Goal: Task Accomplishment & Management: Use online tool/utility

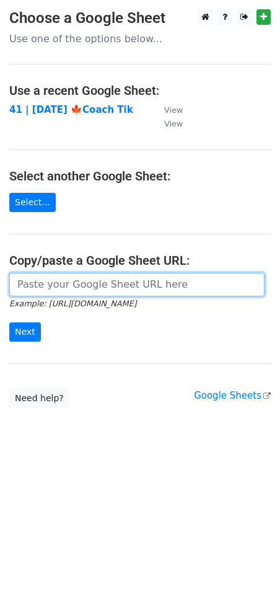
click at [55, 295] on input "url" at bounding box center [137, 285] width 256 height 24
paste input "https://docs.google.com/spreadsheets/d/1OoD1MVFip_QwTgwY8KN2rsRZYMuMHq0roZQY-yM…"
type input "https://docs.google.com/spreadsheets/d/1OoD1MVFip_QwTgwY8KN2rsRZYMuMHq0roZQY-yM…"
click at [9, 323] on input "Next" at bounding box center [25, 332] width 32 height 19
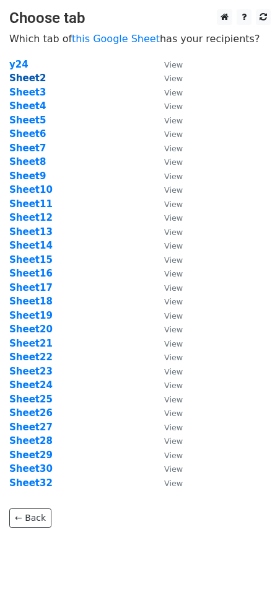
click at [32, 78] on strong "Sheet2" at bounding box center [27, 78] width 37 height 11
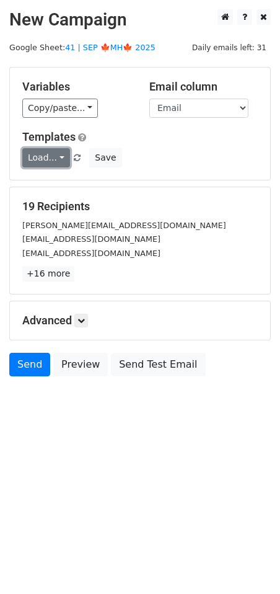
click at [56, 163] on link "Load..." at bounding box center [46, 157] width 48 height 19
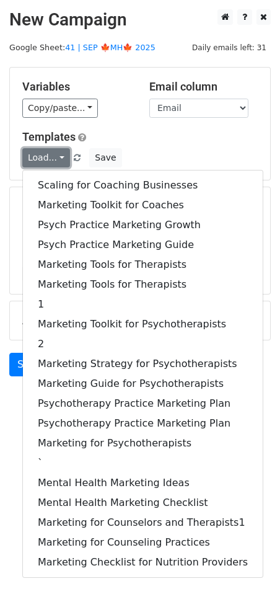
click at [56, 163] on link "Load..." at bounding box center [46, 157] width 48 height 19
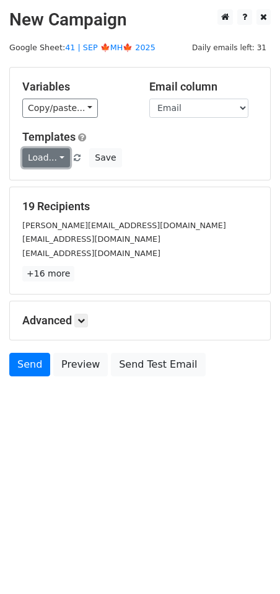
click at [48, 156] on link "Load..." at bounding box center [46, 157] width 48 height 19
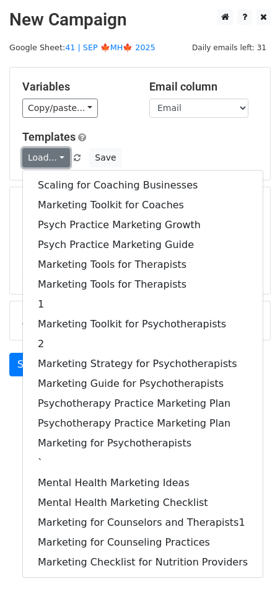
click at [48, 156] on link "Load..." at bounding box center [46, 157] width 48 height 19
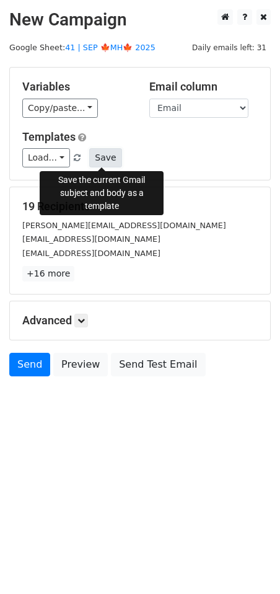
click at [103, 159] on button "Save" at bounding box center [105, 157] width 32 height 19
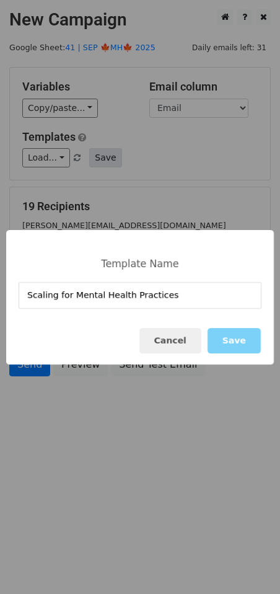
type input "Scaling for Mental Health Practices"
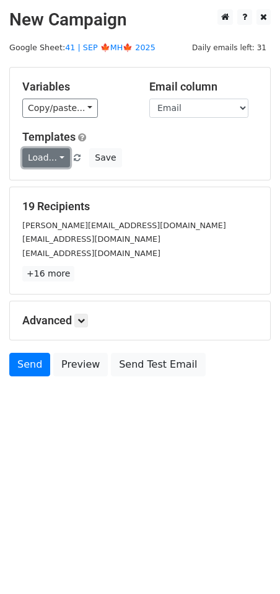
click at [34, 151] on link "Load..." at bounding box center [46, 157] width 48 height 19
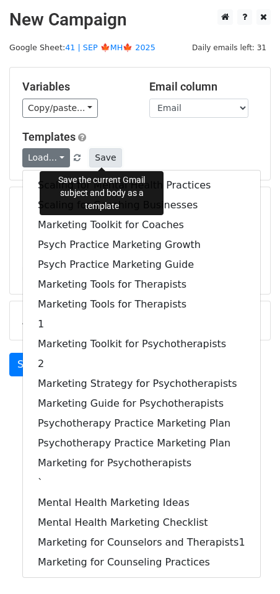
click at [110, 158] on button "Save" at bounding box center [105, 157] width 32 height 19
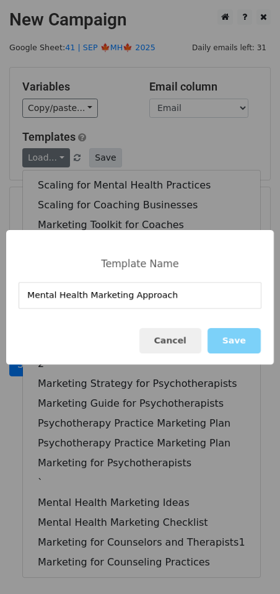
type input "Mental Health Marketing Approach"
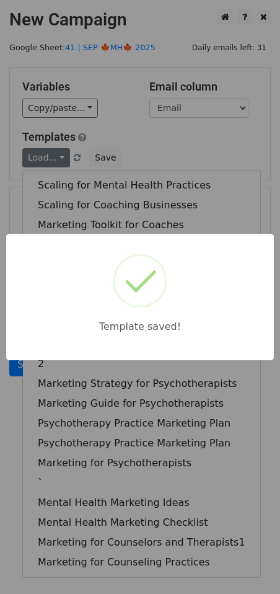
drag, startPoint x: 174, startPoint y: 105, endPoint x: 151, endPoint y: 243, distance: 140.4
click at [174, 105] on div "Template saved!" at bounding box center [140, 297] width 280 height 594
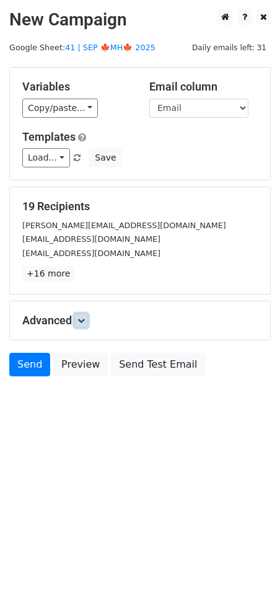
click at [85, 319] on icon at bounding box center [81, 320] width 7 height 7
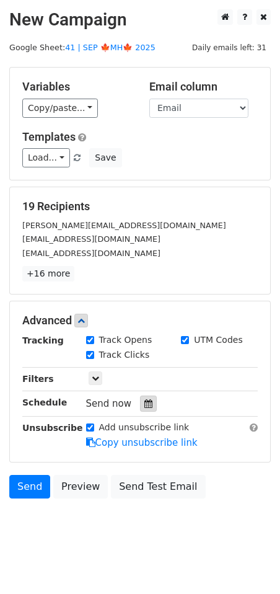
click at [145, 403] on icon at bounding box center [149, 404] width 8 height 9
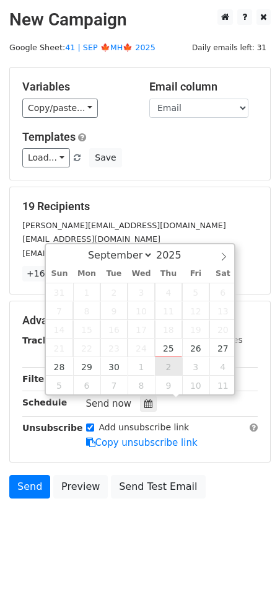
type input "2025-10-02 12:00"
select select "9"
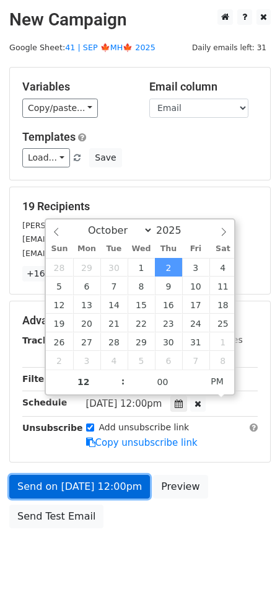
click at [69, 482] on link "Send on Oct 2 at 12:00pm" at bounding box center [79, 487] width 141 height 24
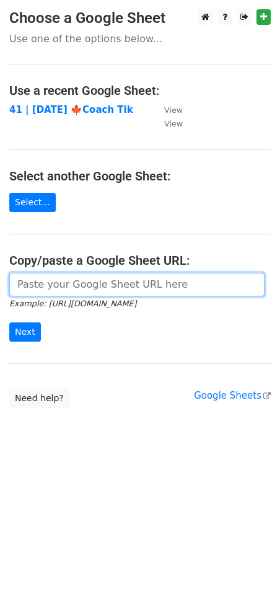
click at [102, 277] on input "url" at bounding box center [137, 285] width 256 height 24
paste input "https://docs.google.com/spreadsheets/d/1OoD1MVFip_QwTgwY8KN2rsRZYMuMHq0roZQY-yM…"
type input "https://docs.google.com/spreadsheets/d/1OoD1MVFip_QwTgwY8KN2rsRZYMuMHq0roZQY-yM…"
click at [9, 323] on input "Next" at bounding box center [25, 332] width 32 height 19
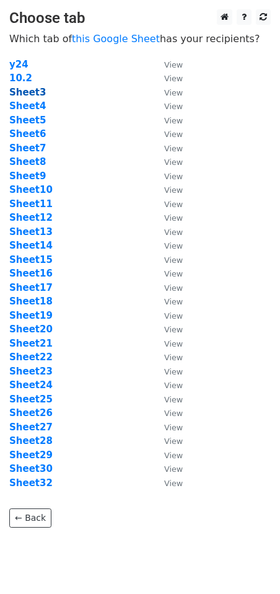
click at [39, 96] on strong "Sheet3" at bounding box center [27, 92] width 37 height 11
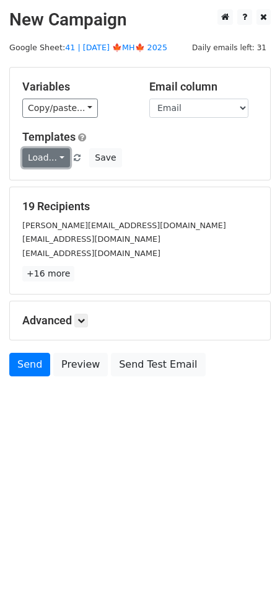
click at [53, 151] on link "Load..." at bounding box center [46, 157] width 48 height 19
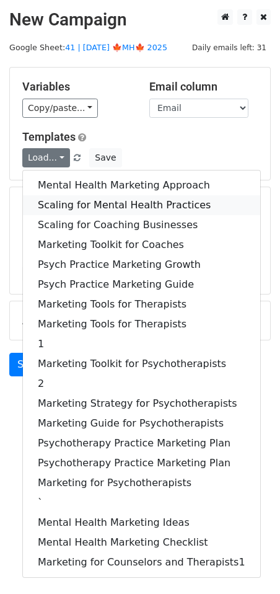
click at [75, 196] on link "Scaling for Mental Health Practices" at bounding box center [142, 205] width 238 height 20
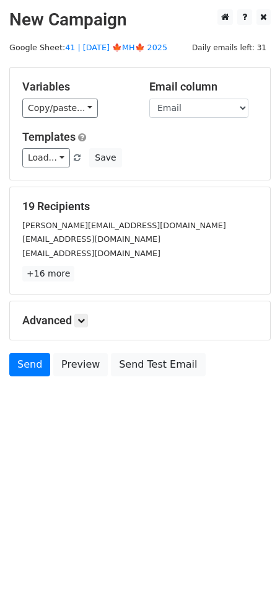
click at [91, 318] on h5 "Advanced" at bounding box center [140, 321] width 236 height 14
click at [78, 319] on link at bounding box center [81, 321] width 14 height 14
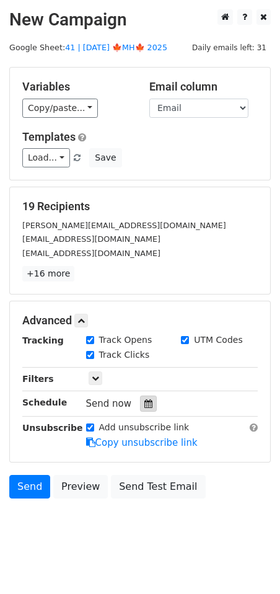
click at [141, 397] on div at bounding box center [148, 404] width 17 height 16
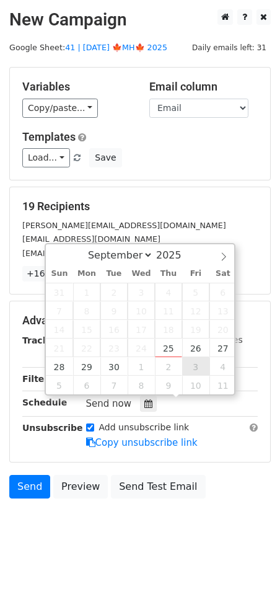
type input "2025-10-03 12:00"
select select "9"
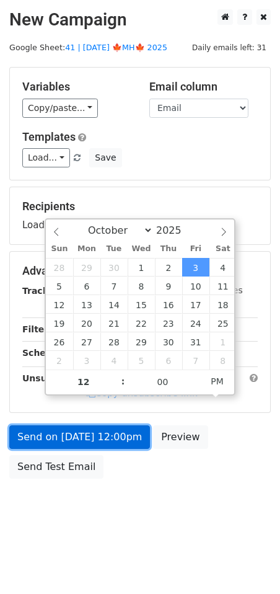
click at [107, 437] on link "Send on Oct 3 at 12:00pm" at bounding box center [79, 438] width 141 height 24
